Goal: Task Accomplishment & Management: Manage account settings

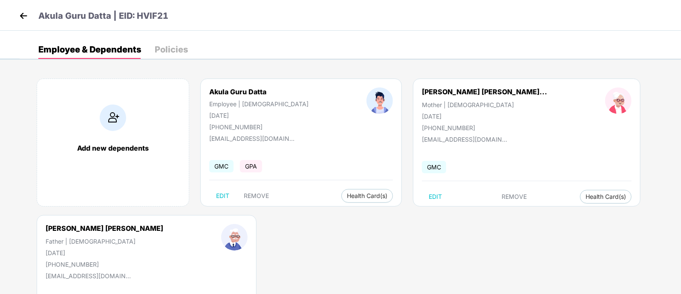
click at [25, 9] on img at bounding box center [23, 15] width 13 height 13
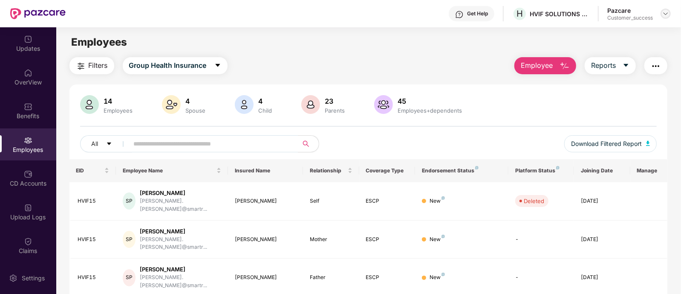
click at [665, 12] on img at bounding box center [665, 13] width 7 height 7
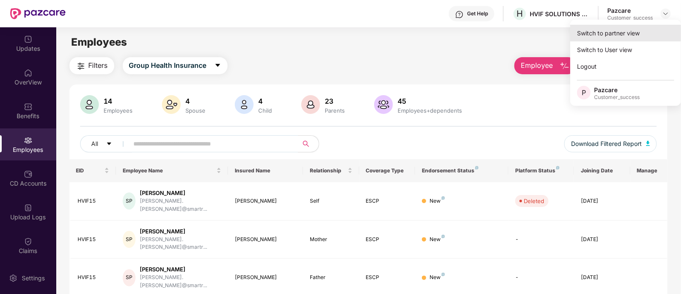
click at [639, 38] on div "Switch to partner view" at bounding box center [625, 33] width 111 height 17
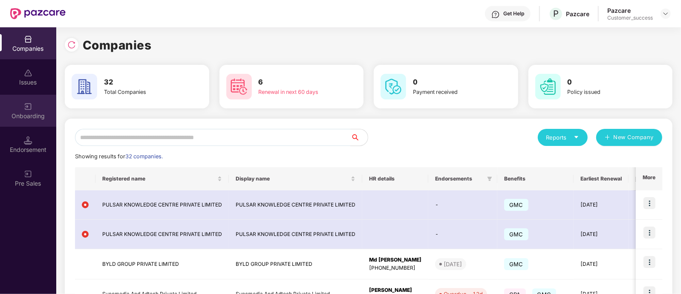
click at [27, 122] on div "Onboarding" at bounding box center [28, 111] width 56 height 32
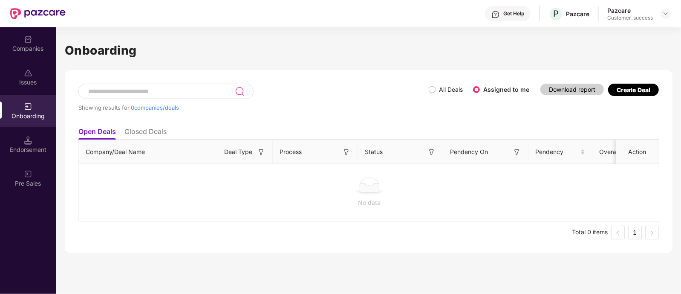
click at [641, 88] on div "Create Deal" at bounding box center [634, 89] width 34 height 7
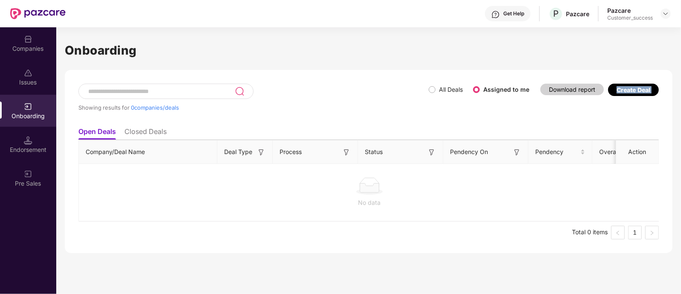
click at [641, 88] on div "Create Deal" at bounding box center [634, 89] width 34 height 7
click at [631, 111] on div "Showing results for 0 companies/deals All Deals Assigned to me Download report …" at bounding box center [368, 103] width 581 height 39
click at [628, 90] on div "Create Deal" at bounding box center [634, 89] width 34 height 7
click at [616, 110] on div "Showing results for 0 companies/deals All Deals Assigned to me Download report …" at bounding box center [368, 103] width 581 height 39
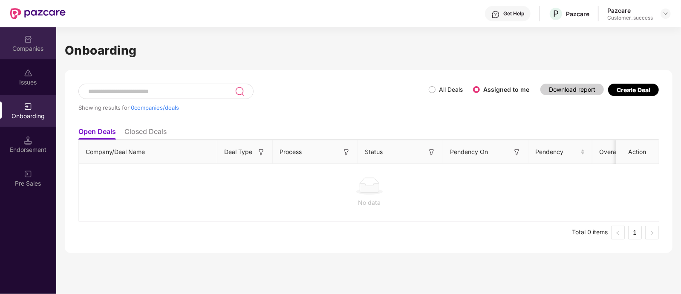
click at [31, 47] on div "Companies" at bounding box center [28, 48] width 56 height 9
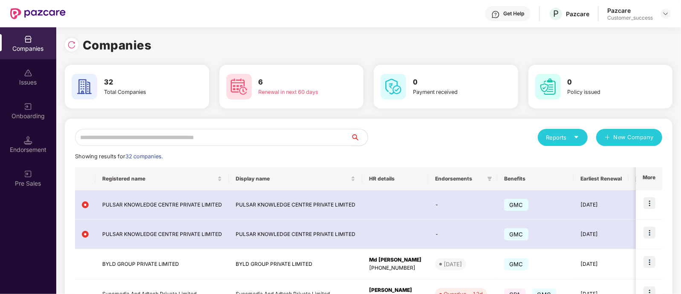
click at [264, 141] on input "text" at bounding box center [213, 137] width 276 height 17
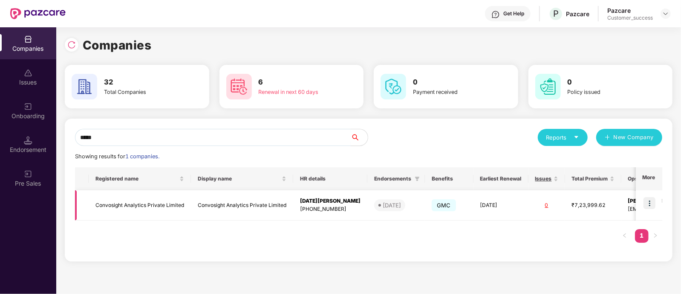
type input "*****"
click at [653, 204] on img at bounding box center [650, 203] width 12 height 12
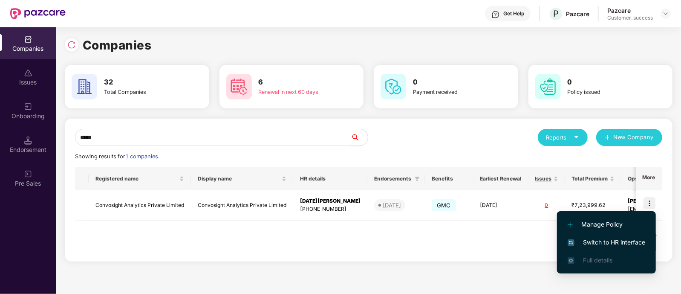
click at [604, 239] on span "Switch to HR interface" at bounding box center [607, 241] width 78 height 9
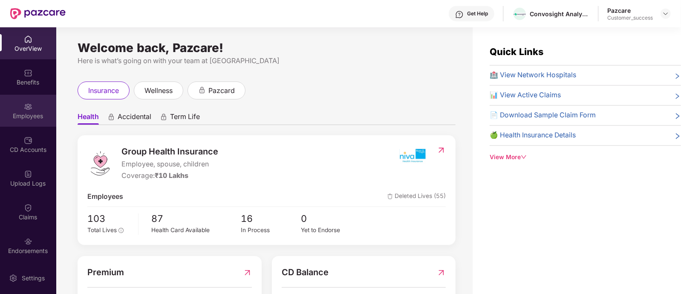
click at [26, 109] on img at bounding box center [28, 106] width 9 height 9
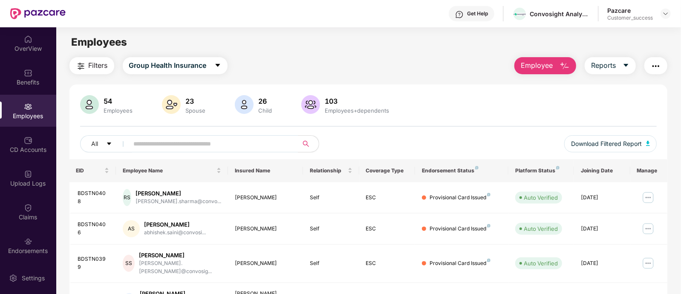
click at [337, 110] on div "Employees+dependents" at bounding box center [358, 110] width 68 height 7
click at [369, 146] on div "All" at bounding box center [224, 143] width 289 height 17
click at [147, 60] on span "Group Health Insurance" at bounding box center [168, 65] width 78 height 11
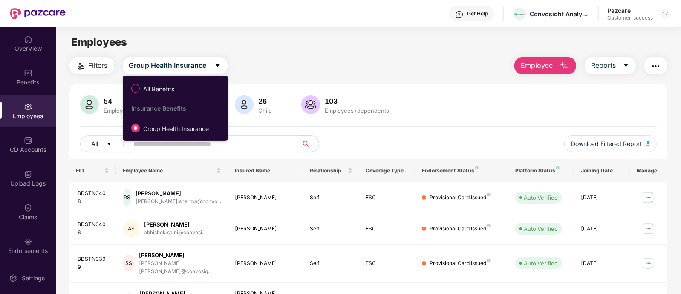
click at [292, 35] on div "Employees" at bounding box center [368, 42] width 624 height 16
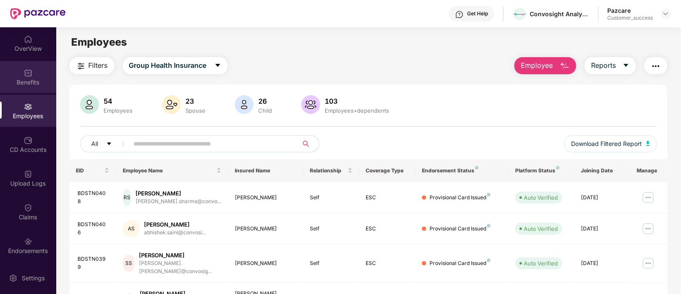
click at [31, 75] on img at bounding box center [28, 73] width 9 height 9
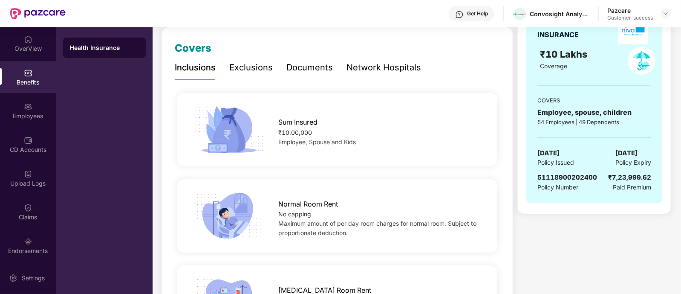
scroll to position [111, 0]
drag, startPoint x: 602, startPoint y: 150, endPoint x: 653, endPoint y: 161, distance: 51.7
click at [653, 161] on div "GROUP HEALTH INSURANCE ₹10 Lakhs Coverage COVERS Employee, spouse, children 54 …" at bounding box center [594, 105] width 136 height 195
drag, startPoint x: 653, startPoint y: 161, endPoint x: 613, endPoint y: 154, distance: 39.7
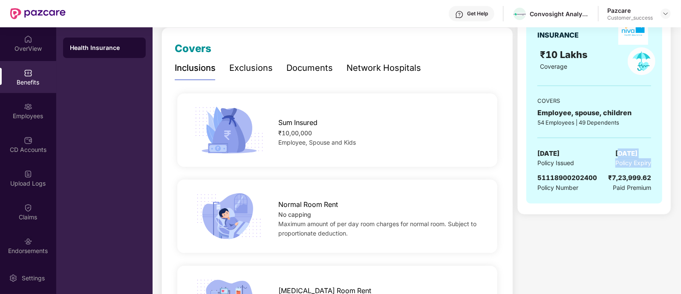
click at [613, 154] on div "GROUP HEALTH INSURANCE ₹10 Lakhs Coverage COVERS Employee, spouse, children 54 …" at bounding box center [594, 105] width 136 height 195
click at [616, 153] on span "[DATE]" at bounding box center [627, 153] width 22 height 10
drag, startPoint x: 612, startPoint y: 153, endPoint x: 652, endPoint y: 163, distance: 41.2
click at [652, 163] on div "GROUP HEALTH INSURANCE ₹10 Lakhs Coverage COVERS Employee, spouse, children 54 …" at bounding box center [594, 105] width 136 height 195
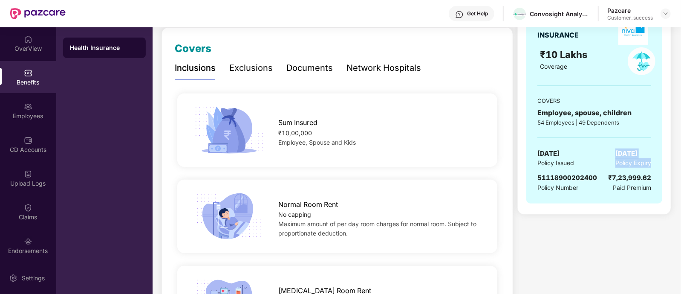
drag, startPoint x: 652, startPoint y: 163, endPoint x: 607, endPoint y: 148, distance: 47.2
click at [607, 148] on div "GROUP HEALTH INSURANCE ₹10 Lakhs Coverage COVERS Employee, spouse, children 54 …" at bounding box center [594, 105] width 136 height 195
click at [607, 148] on div "[DATE] Policy Issued [DATE] Policy Expiry" at bounding box center [595, 158] width 114 height 20
drag, startPoint x: 610, startPoint y: 152, endPoint x: 652, endPoint y: 150, distance: 42.7
click at [652, 150] on div "GROUP HEALTH INSURANCE ₹10 Lakhs Coverage COVERS Employee, spouse, children 54 …" at bounding box center [594, 105] width 136 height 195
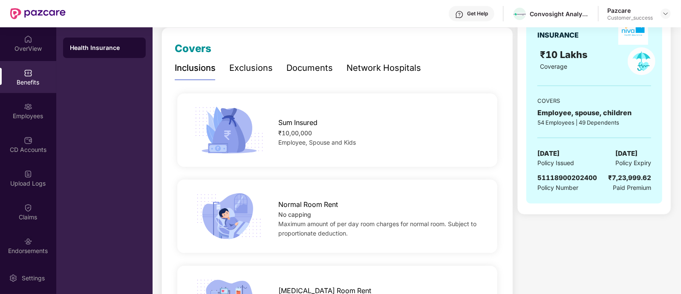
copy span "[DATE]"
click at [664, 13] on img at bounding box center [665, 13] width 7 height 7
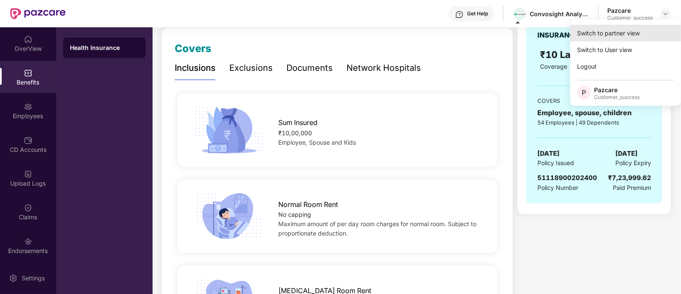
click at [624, 35] on div "Switch to partner view" at bounding box center [625, 33] width 111 height 17
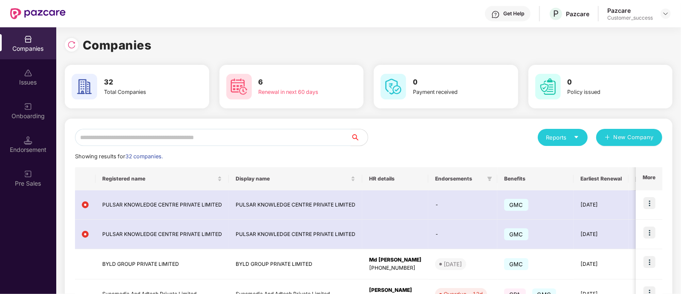
click at [188, 134] on input "text" at bounding box center [213, 137] width 276 height 17
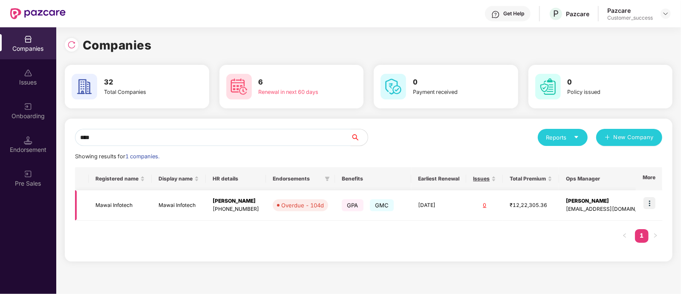
type input "****"
click at [653, 201] on img at bounding box center [650, 203] width 12 height 12
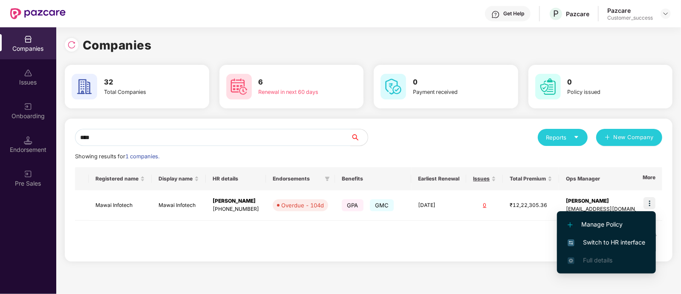
click at [584, 239] on span "Switch to HR interface" at bounding box center [607, 241] width 78 height 9
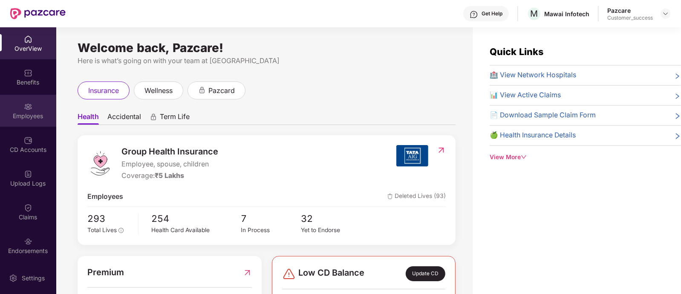
click at [45, 117] on div "Employees" at bounding box center [28, 116] width 56 height 9
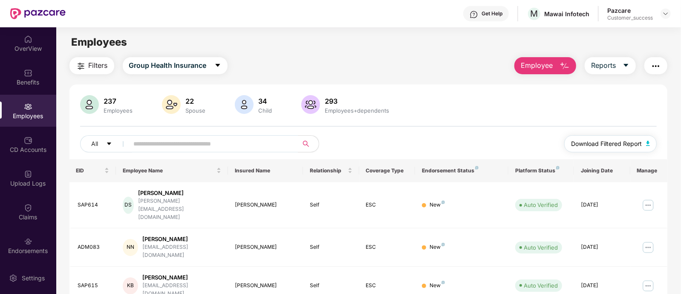
click at [585, 142] on span "Download Filtered Report" at bounding box center [606, 143] width 71 height 9
click at [196, 67] on span "Group Health Insurance" at bounding box center [168, 65] width 78 height 11
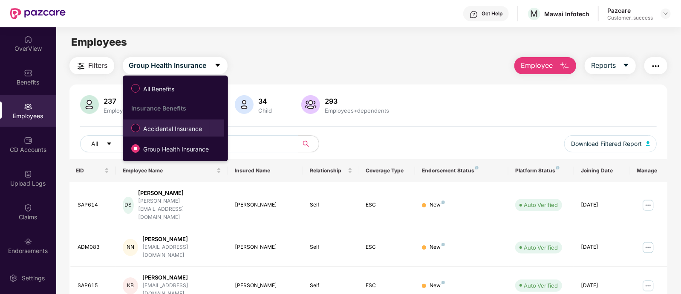
click at [141, 129] on span "Accidental Insurance" at bounding box center [173, 128] width 66 height 9
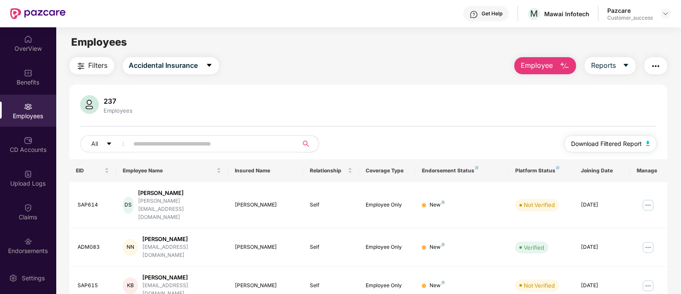
click at [595, 145] on span "Download Filtered Report" at bounding box center [606, 143] width 71 height 9
click at [659, 66] on img "button" at bounding box center [656, 66] width 10 height 10
click at [667, 14] on img at bounding box center [665, 13] width 7 height 7
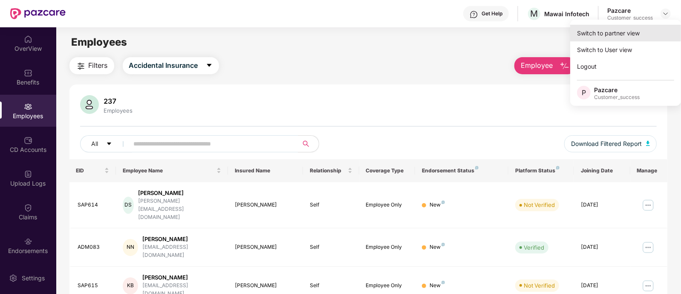
click at [620, 37] on div "Switch to partner view" at bounding box center [625, 33] width 111 height 17
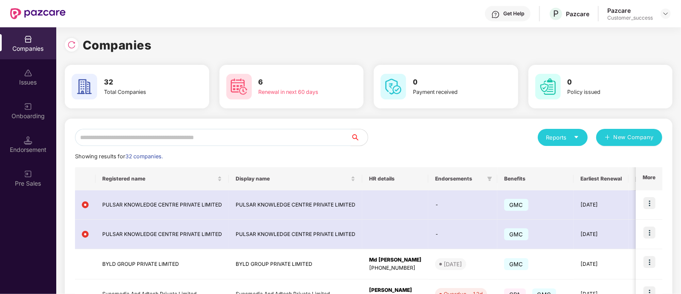
click at [185, 136] on input "text" at bounding box center [213, 137] width 276 height 17
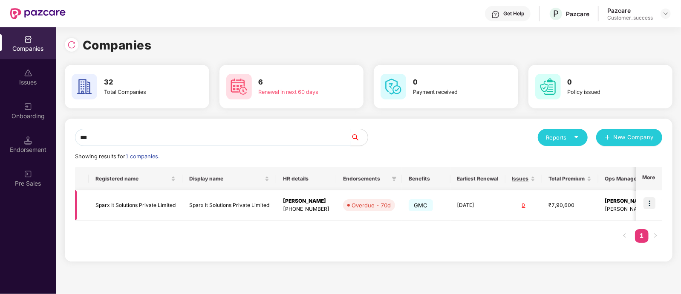
type input "***"
click at [655, 204] on img at bounding box center [650, 203] width 12 height 12
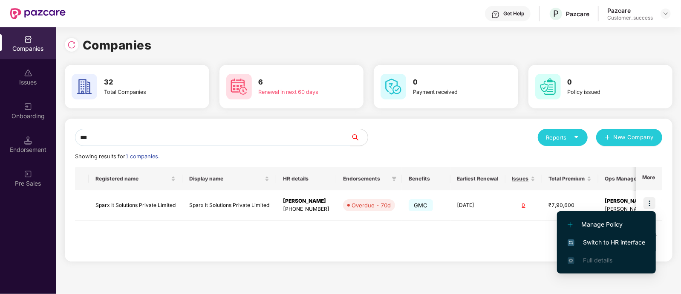
click at [610, 236] on li "Switch to HR interface" at bounding box center [606, 242] width 99 height 18
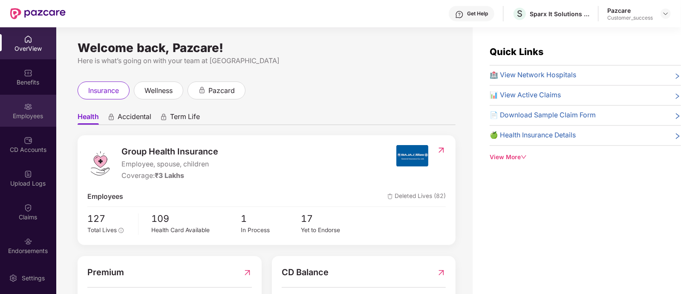
click at [27, 116] on div "Employees" at bounding box center [28, 116] width 56 height 9
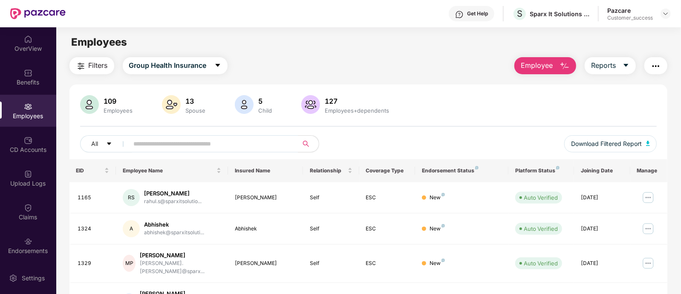
click at [337, 120] on div "109 Employees 13 Spouse 5 Child [DEMOGRAPHIC_DATA] Employees+dependents All Dow…" at bounding box center [368, 127] width 598 height 64
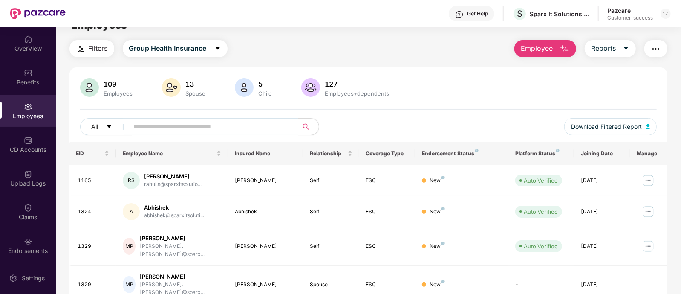
scroll to position [17, 0]
click at [182, 126] on input "text" at bounding box center [210, 126] width 153 height 13
paste input "**********"
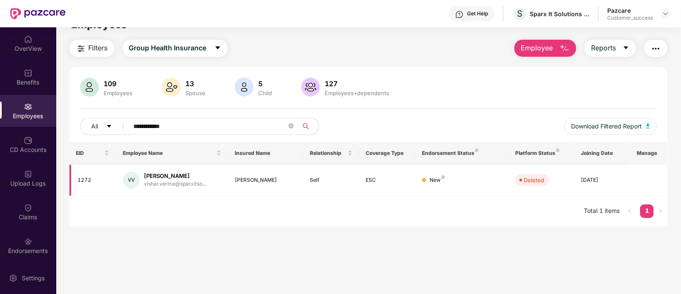
click at [429, 193] on td "New" at bounding box center [461, 180] width 93 height 31
click at [595, 129] on span "Download Filtered Report" at bounding box center [606, 125] width 71 height 9
click at [194, 126] on div "Click to sort ascending" at bounding box center [171, 133] width 71 height 14
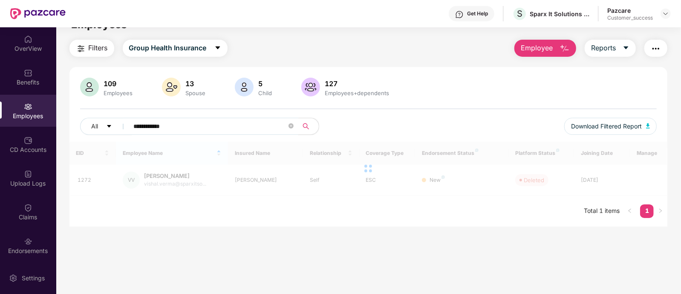
click at [230, 128] on input "**********" at bounding box center [210, 126] width 153 height 13
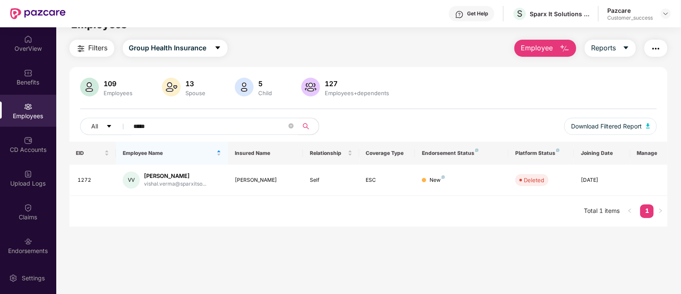
type input "******"
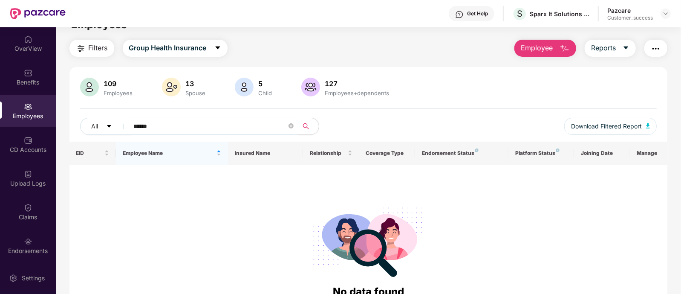
drag, startPoint x: 213, startPoint y: 127, endPoint x: 127, endPoint y: 125, distance: 86.5
click at [127, 125] on span "******" at bounding box center [211, 126] width 175 height 17
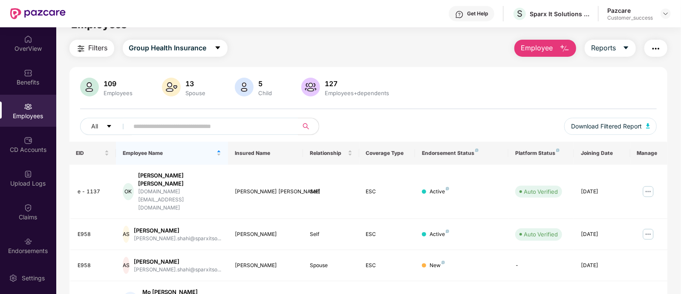
click at [36, 110] on div "Employees" at bounding box center [28, 111] width 56 height 32
click at [149, 130] on input "text" at bounding box center [210, 126] width 153 height 13
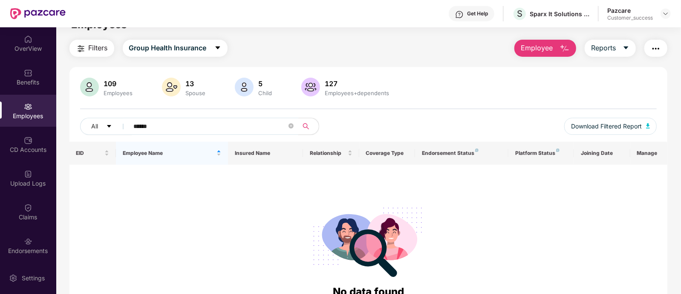
type input "******"
click at [369, 125] on div "All ******" at bounding box center [224, 126] width 289 height 17
click at [350, 127] on div "All ******" at bounding box center [224, 126] width 289 height 17
click at [292, 127] on icon "close-circle" at bounding box center [291, 125] width 5 height 5
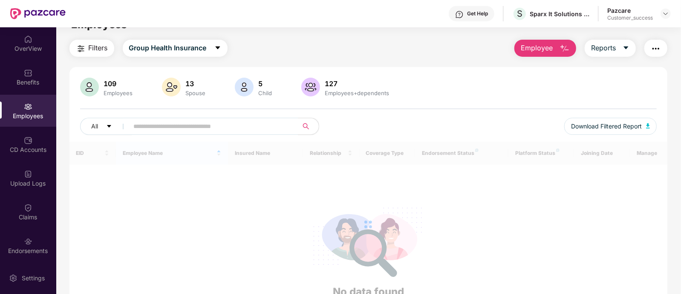
click at [353, 130] on div "All" at bounding box center [224, 126] width 289 height 17
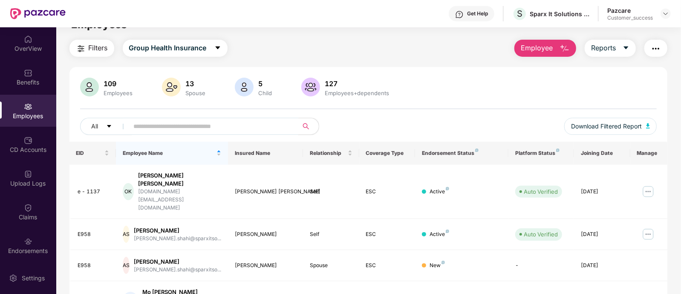
click at [221, 124] on input "text" at bounding box center [210, 126] width 153 height 13
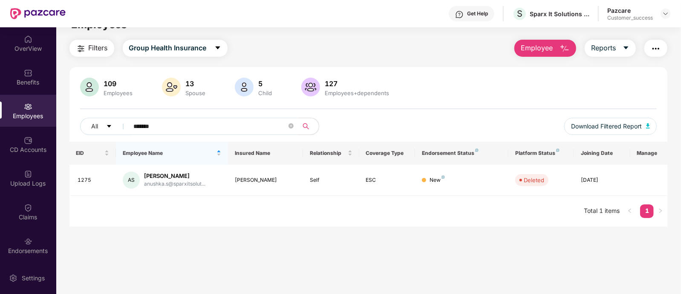
type input "*******"
click at [424, 206] on div "EID Employee Name Insured Name Relationship Coverage Type Endorsement Status Pl…" at bounding box center [368, 184] width 598 height 85
click at [665, 12] on img at bounding box center [665, 13] width 7 height 7
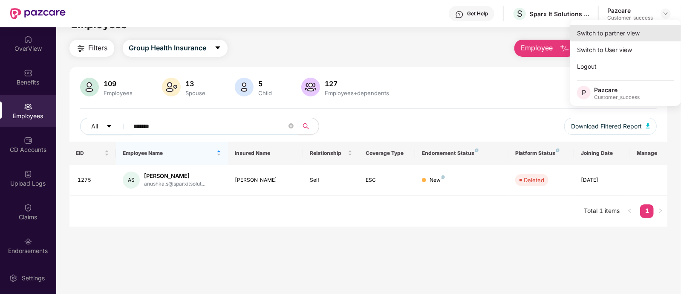
click at [625, 34] on div "Switch to partner view" at bounding box center [625, 33] width 111 height 17
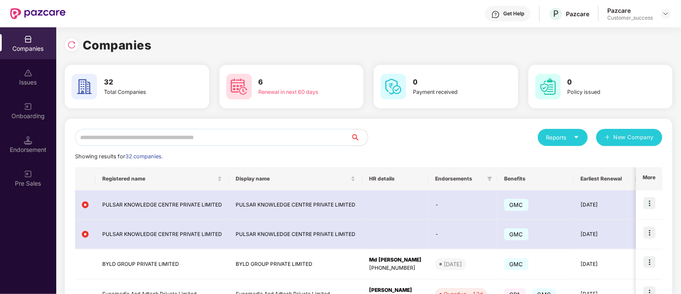
click at [219, 133] on input "text" at bounding box center [213, 137] width 276 height 17
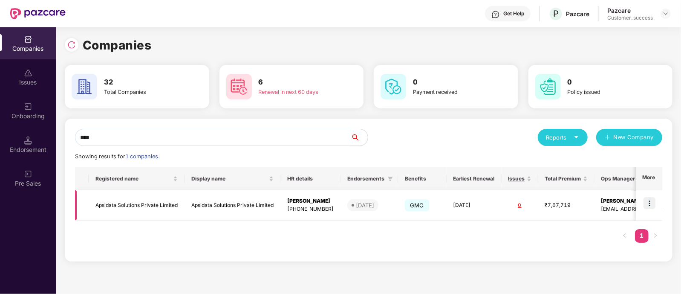
type input "****"
click at [652, 204] on img at bounding box center [650, 203] width 12 height 12
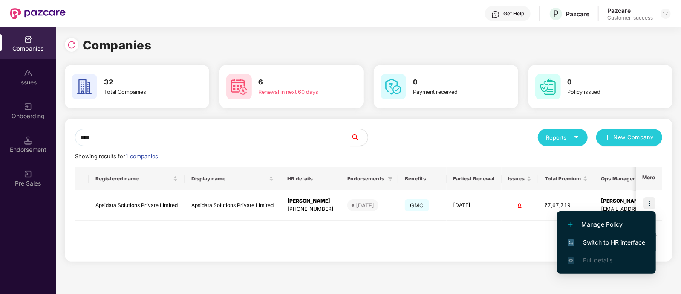
click at [589, 243] on span "Switch to HR interface" at bounding box center [607, 241] width 78 height 9
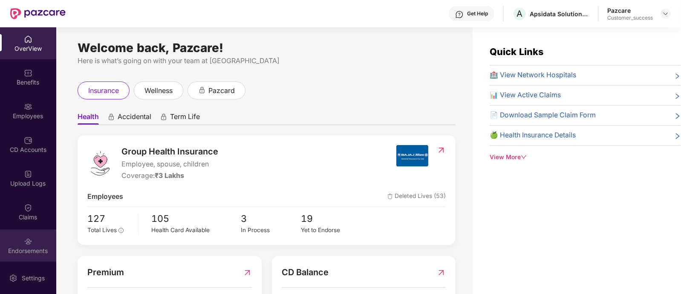
click at [28, 237] on img at bounding box center [28, 241] width 9 height 9
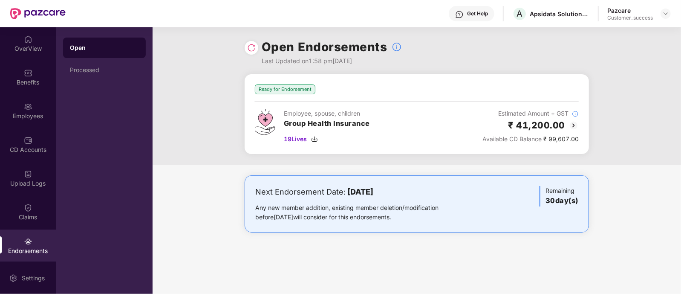
click at [255, 51] on img at bounding box center [251, 47] width 9 height 9
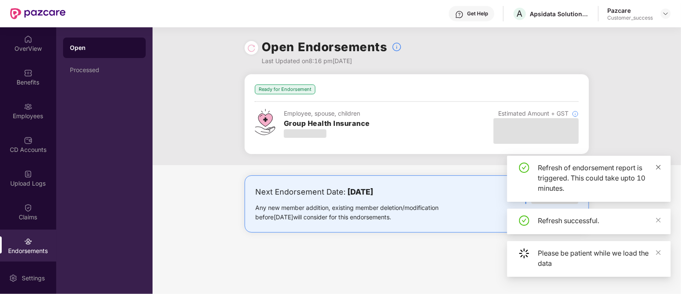
click at [658, 165] on icon "close" at bounding box center [659, 167] width 6 height 6
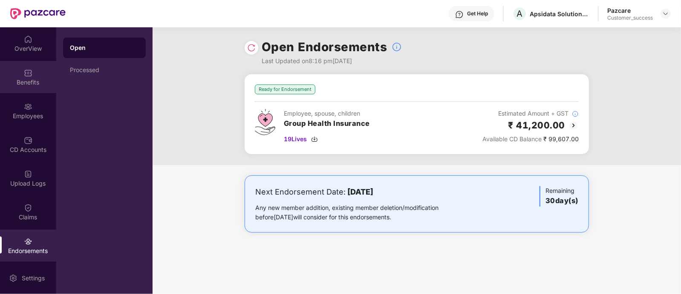
click at [21, 84] on div "Benefits" at bounding box center [28, 82] width 56 height 9
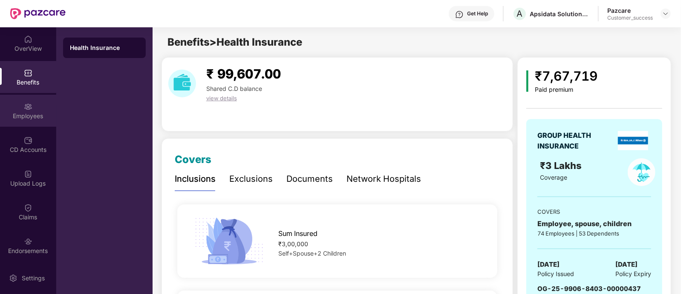
click at [26, 111] on div "Employees" at bounding box center [28, 111] width 56 height 32
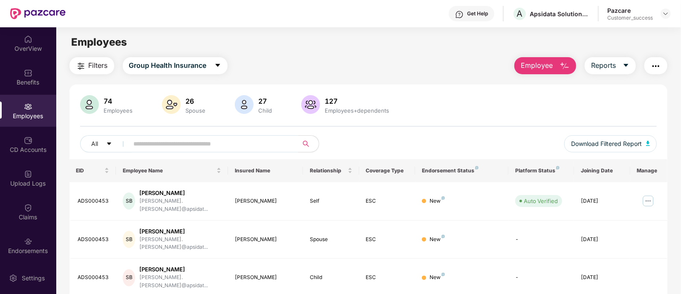
click at [231, 140] on input "text" at bounding box center [210, 143] width 153 height 13
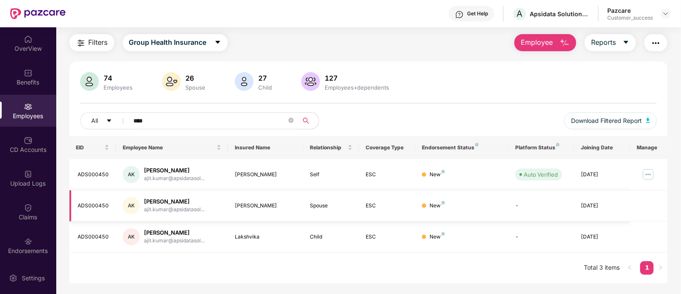
scroll to position [26, 0]
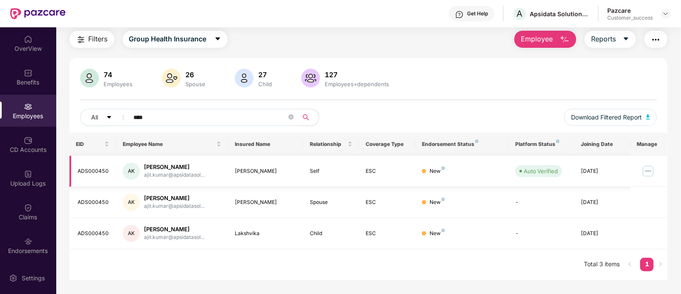
type input "****"
click at [644, 173] on img at bounding box center [649, 171] width 14 height 14
click at [522, 259] on div "EID Employee Name Insured Name Relationship Coverage Type Endorsement Status Pl…" at bounding box center [368, 206] width 598 height 147
click at [596, 119] on span "Download Filtered Report" at bounding box center [606, 117] width 71 height 9
click at [28, 144] on img at bounding box center [28, 140] width 9 height 9
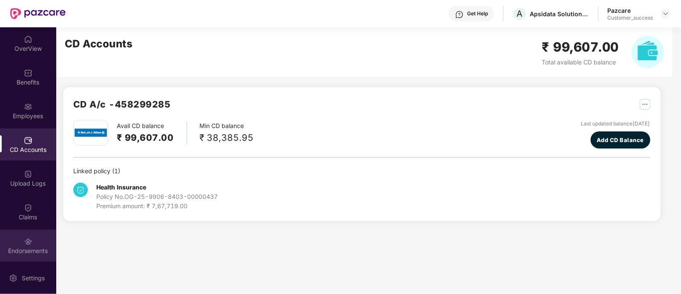
click at [28, 242] on img at bounding box center [28, 241] width 9 height 9
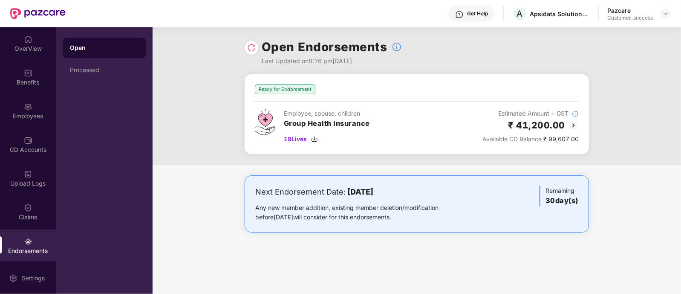
click at [252, 46] on img at bounding box center [251, 47] width 9 height 9
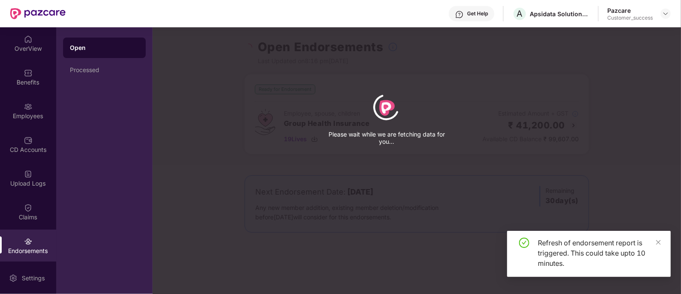
click at [231, 95] on div "Please wait while we are fetching data for you..." at bounding box center [493, 147] width 681 height 294
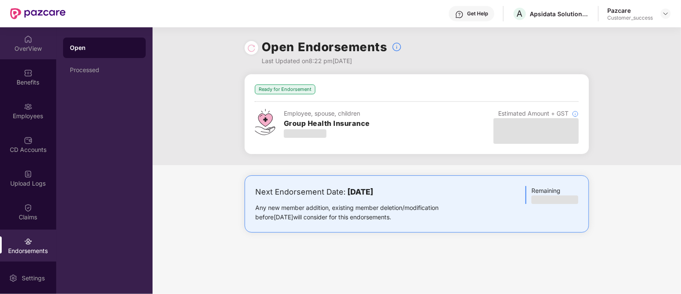
click at [40, 48] on div "OverView" at bounding box center [28, 48] width 56 height 9
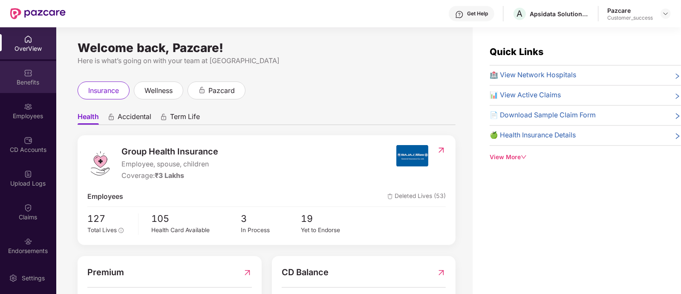
click at [34, 86] on div "Benefits" at bounding box center [28, 82] width 56 height 9
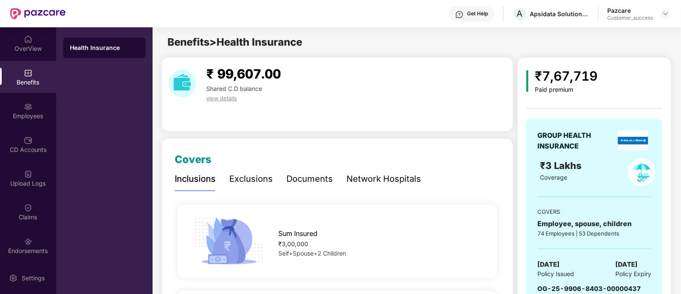
scroll to position [0, 0]
click at [47, 110] on div "Employees" at bounding box center [28, 111] width 56 height 32
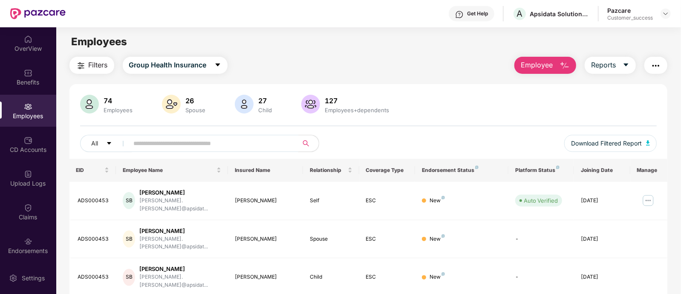
click at [234, 137] on input "text" at bounding box center [210, 143] width 153 height 13
paste input "**********"
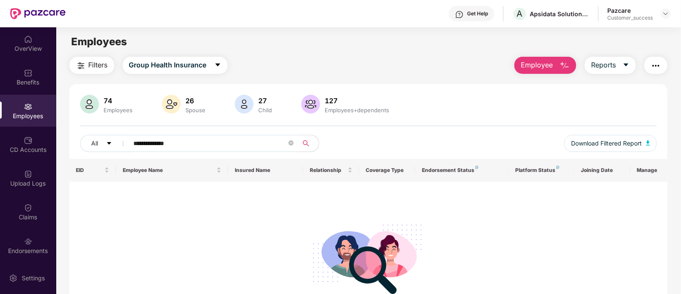
paste input "text"
type input "*********"
